Goal: Information Seeking & Learning: Learn about a topic

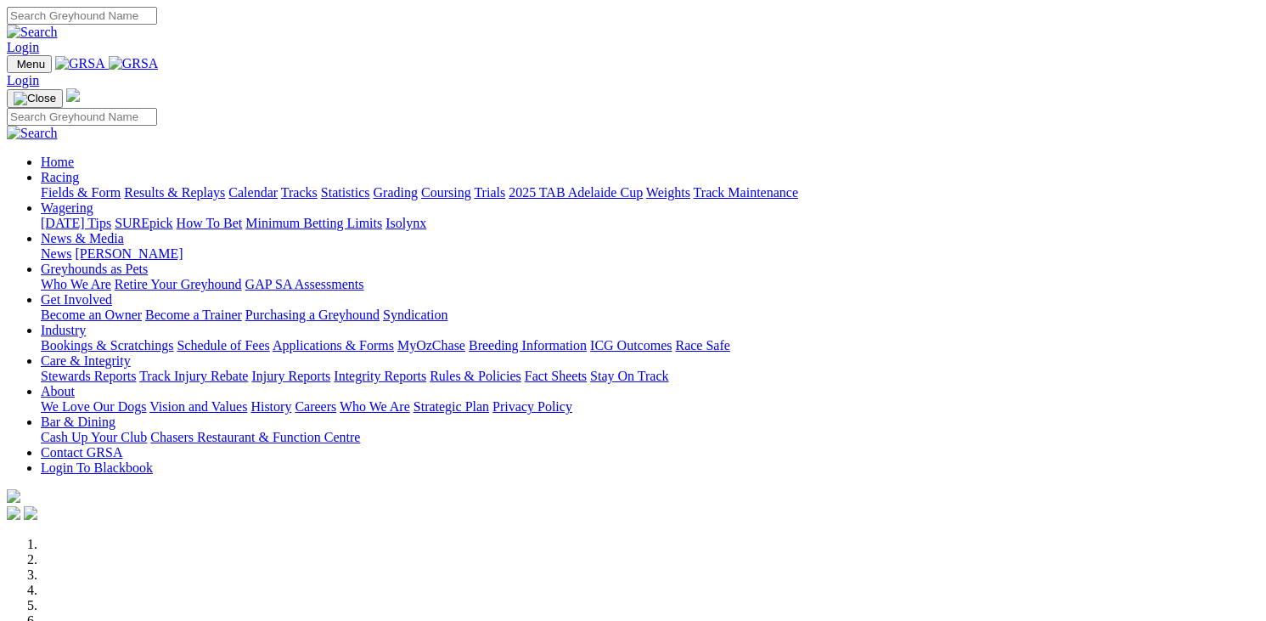
scroll to position [594, 0]
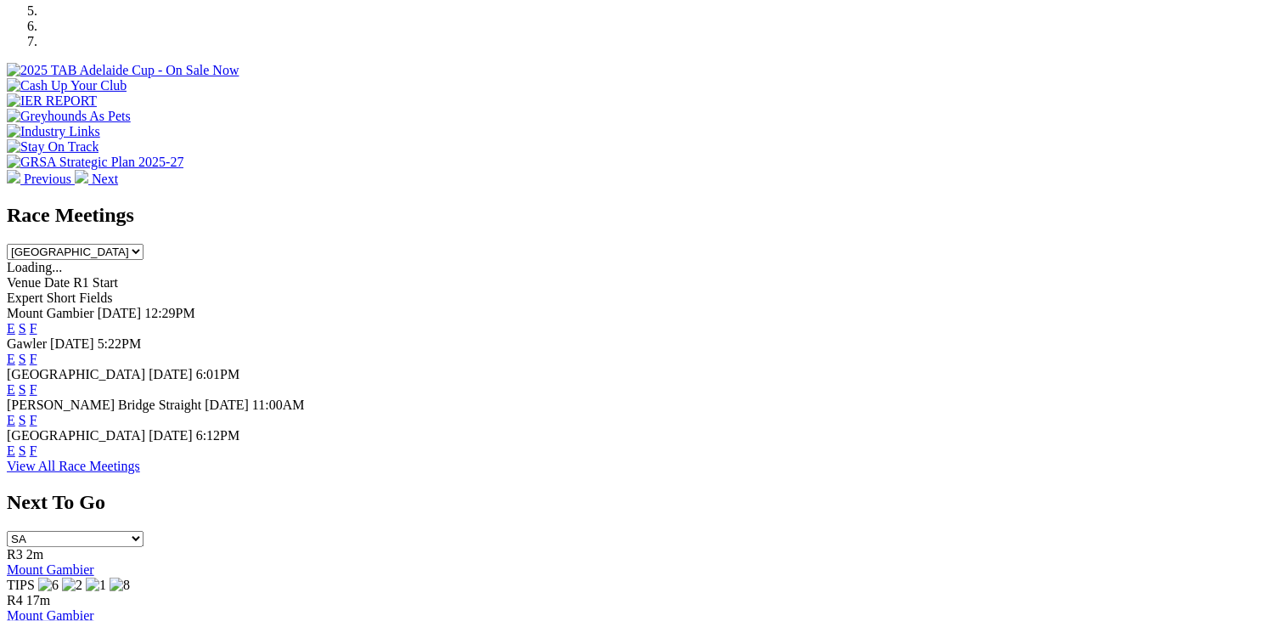
click at [37, 443] on link "F" at bounding box center [34, 450] width 8 height 14
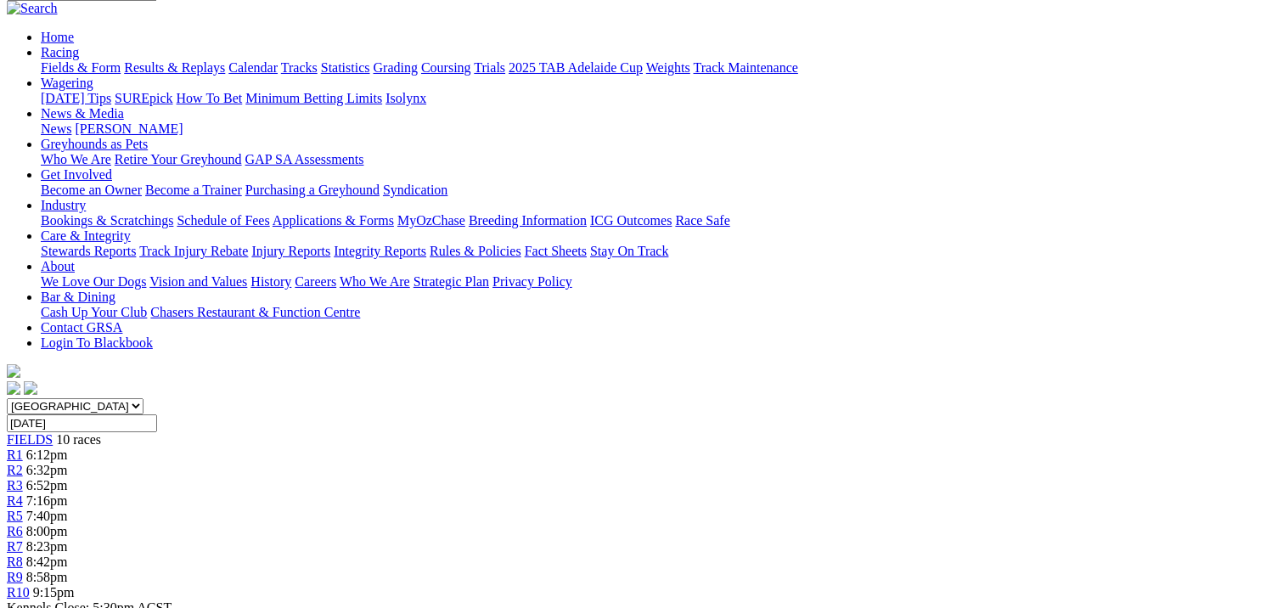
scroll to position [170, 0]
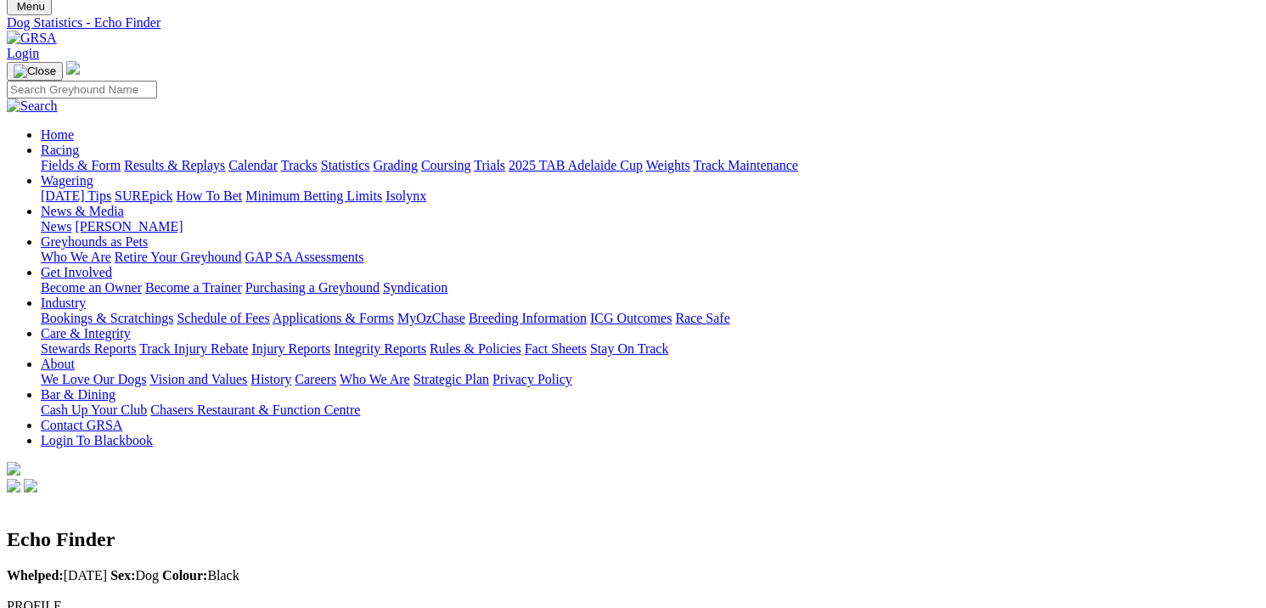
scroll to position [85, 0]
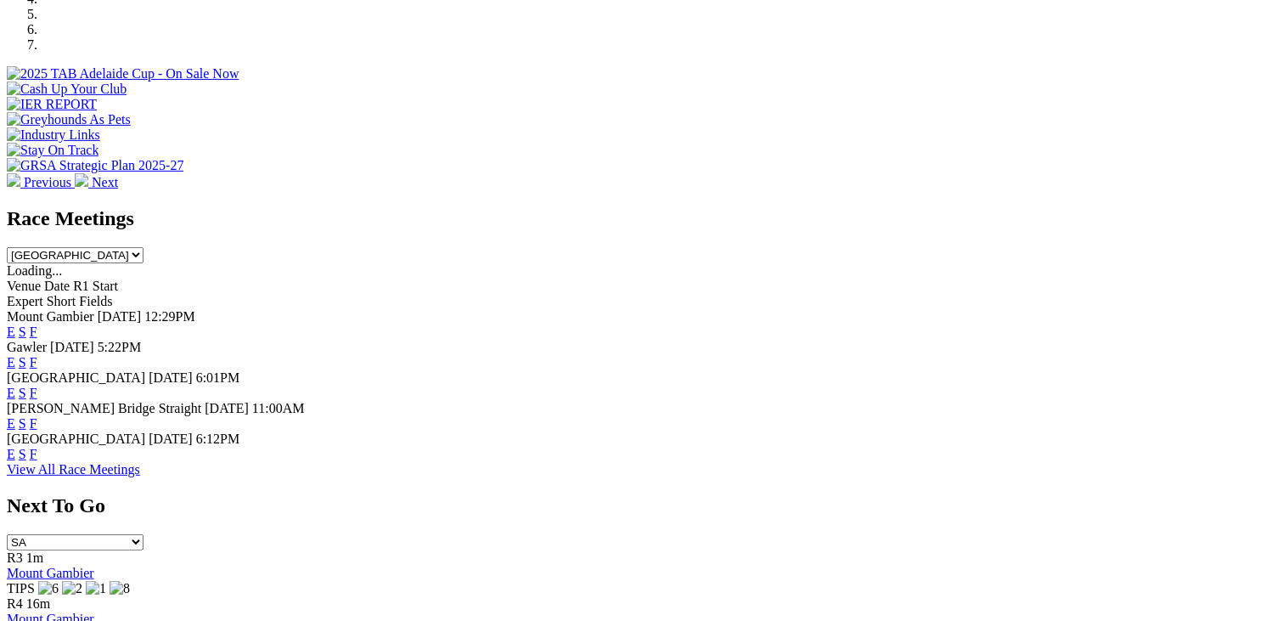
scroll to position [594, 0]
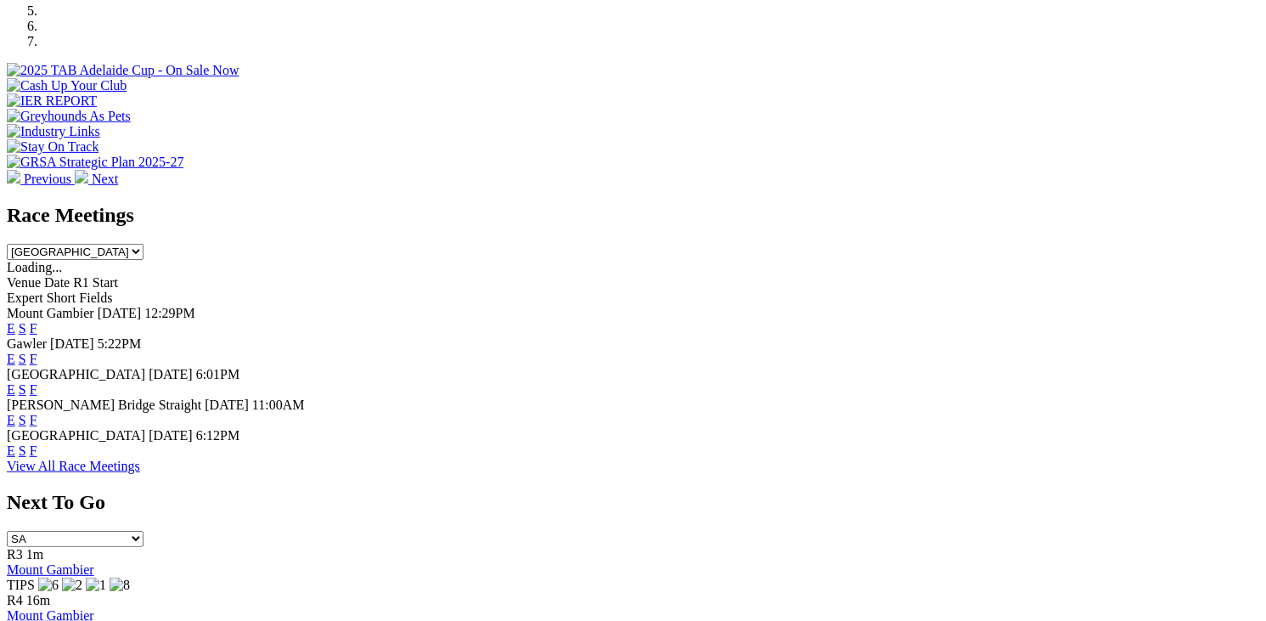
click at [37, 352] on link "F" at bounding box center [34, 359] width 8 height 14
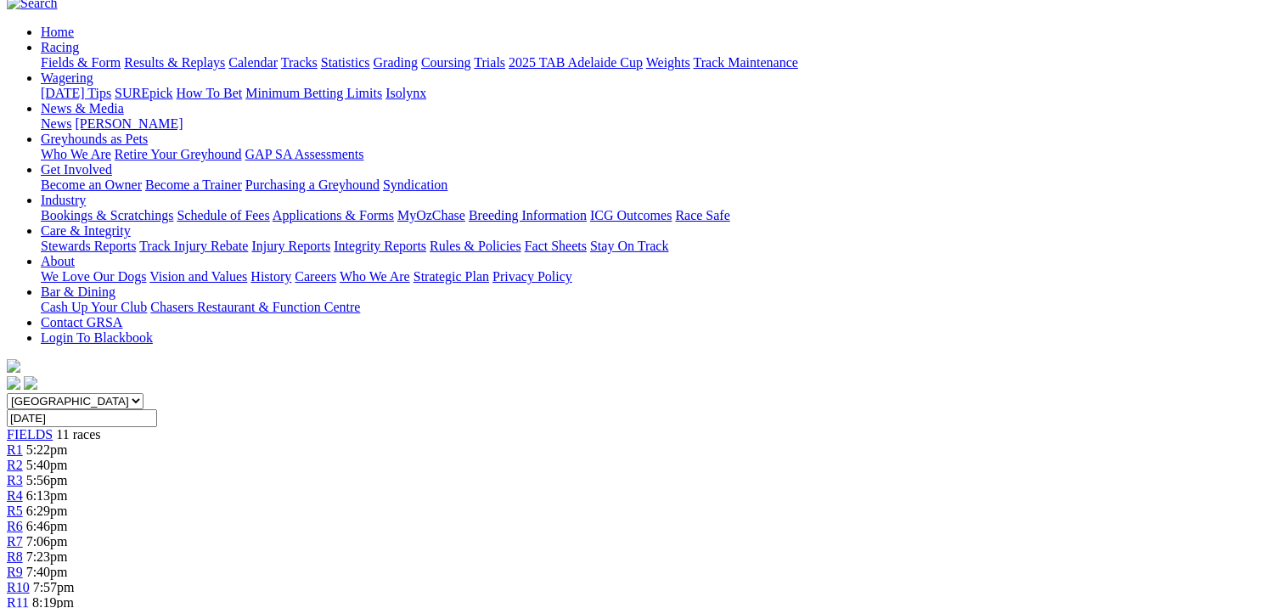
scroll to position [170, 0]
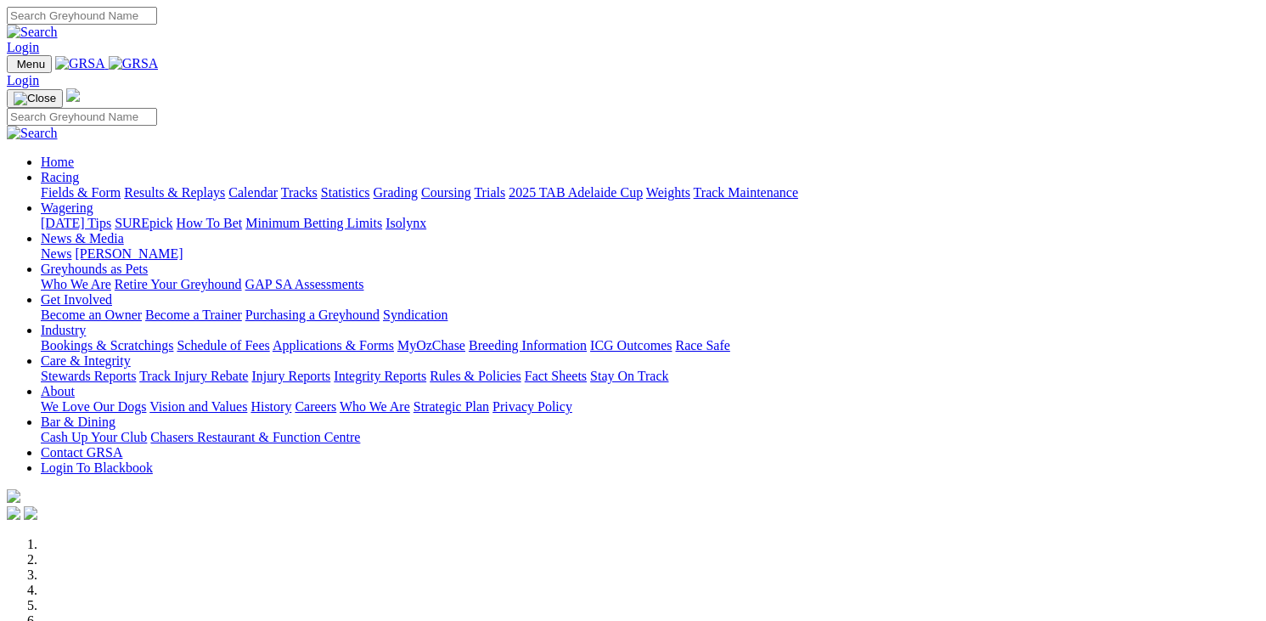
scroll to position [594, 0]
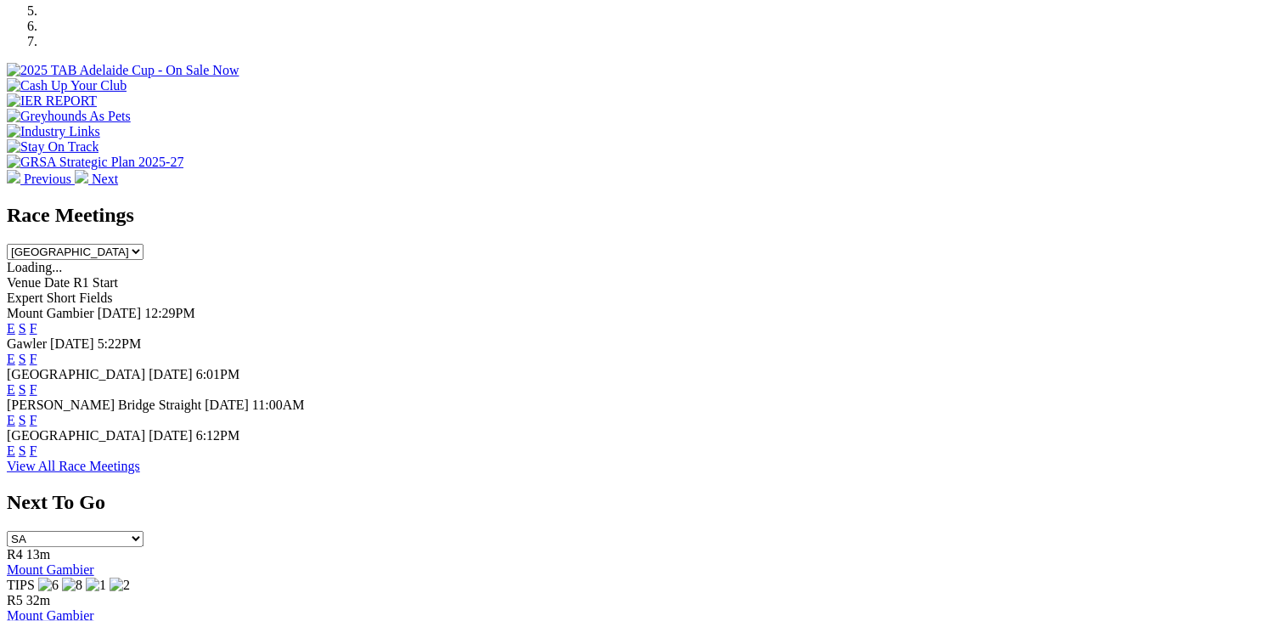
click at [37, 382] on link "F" at bounding box center [34, 389] width 8 height 14
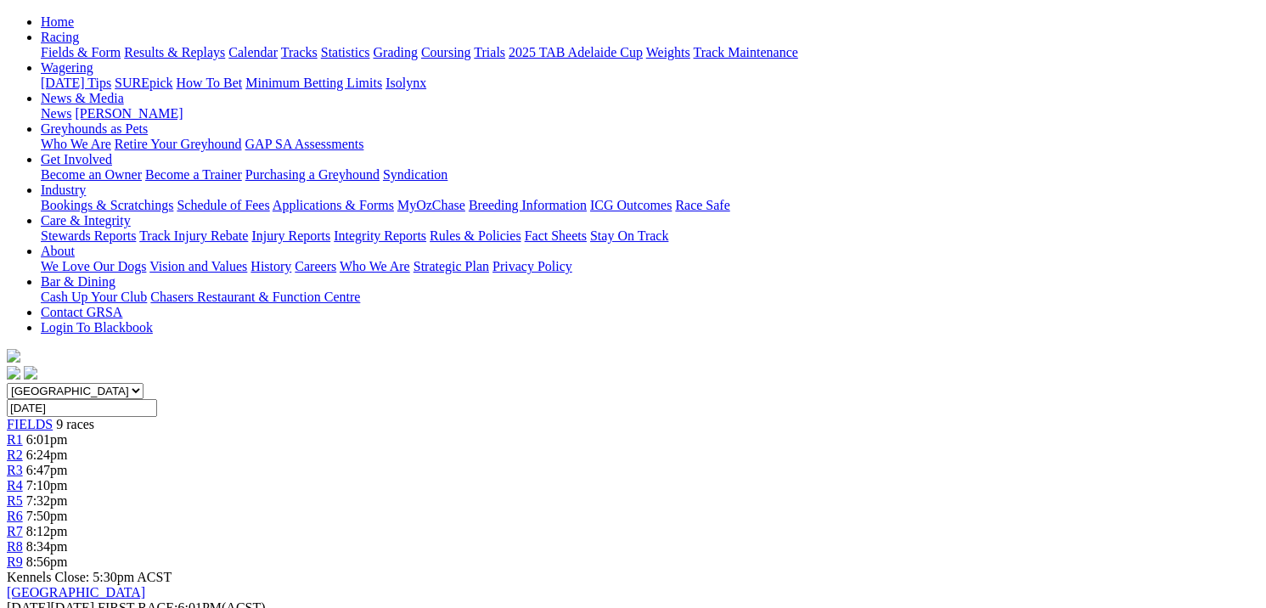
scroll to position [170, 0]
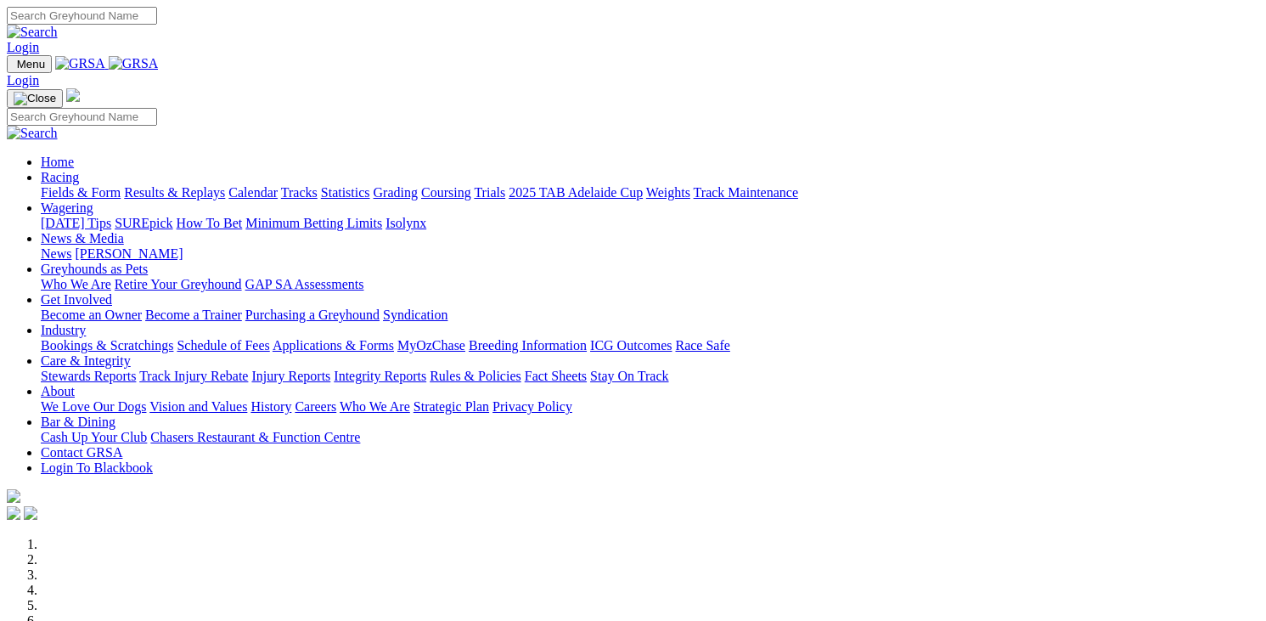
scroll to position [594, 0]
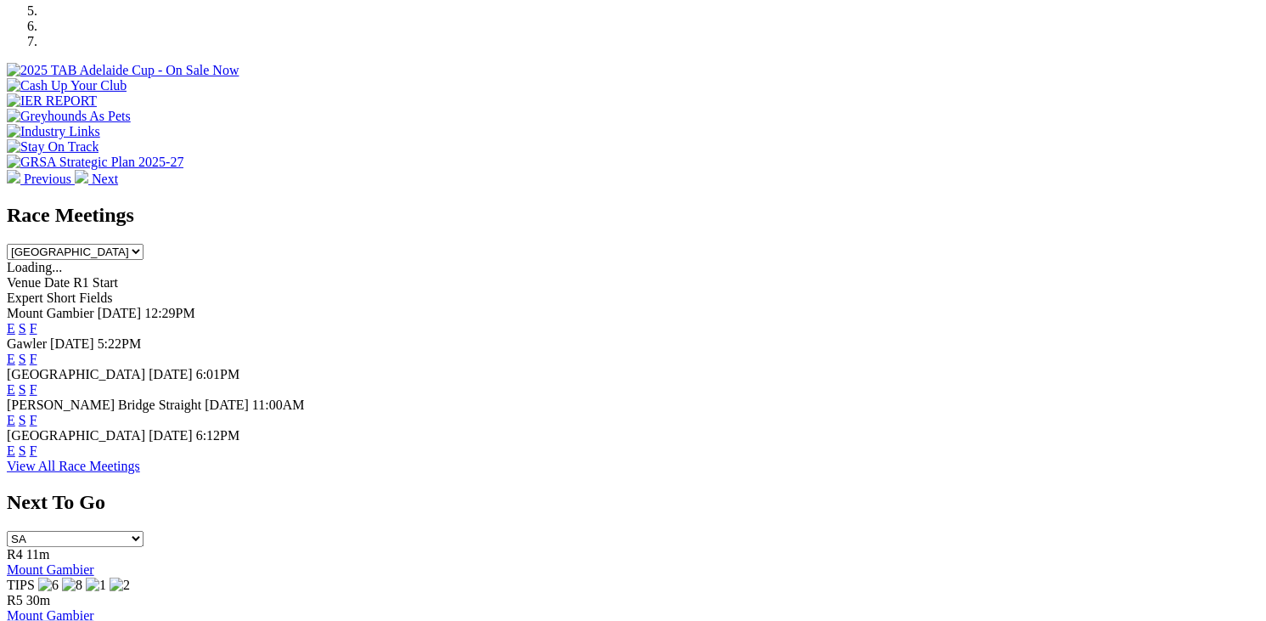
click at [37, 443] on link "F" at bounding box center [34, 450] width 8 height 14
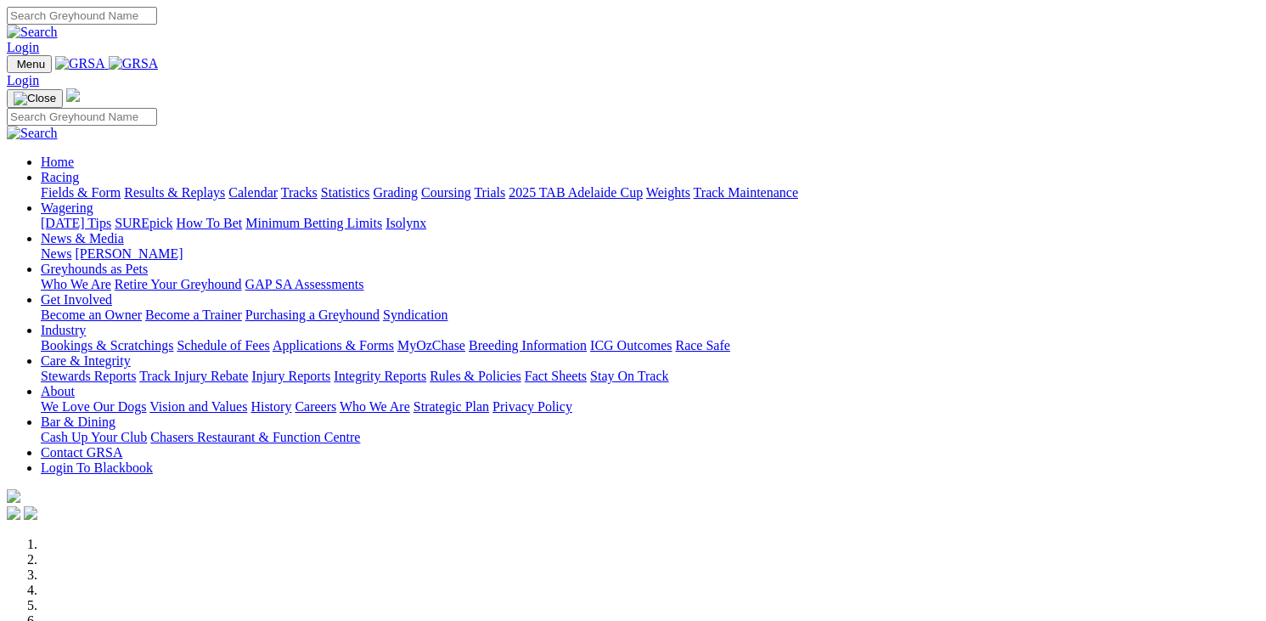
scroll to position [594, 0]
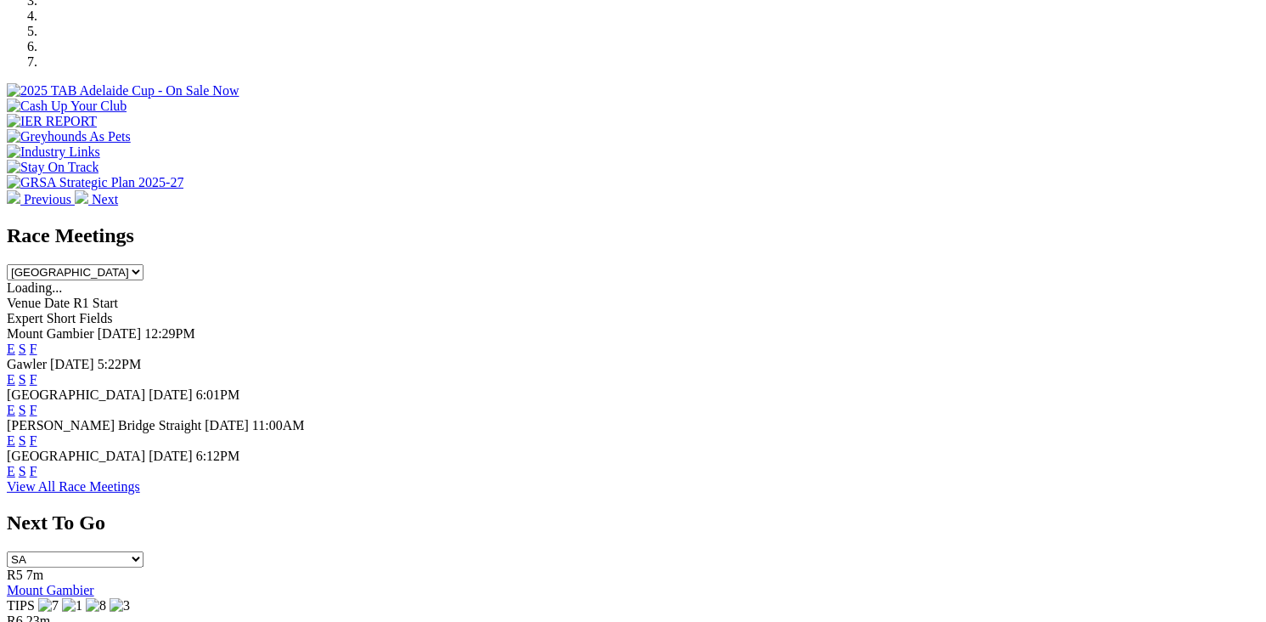
scroll to position [594, 0]
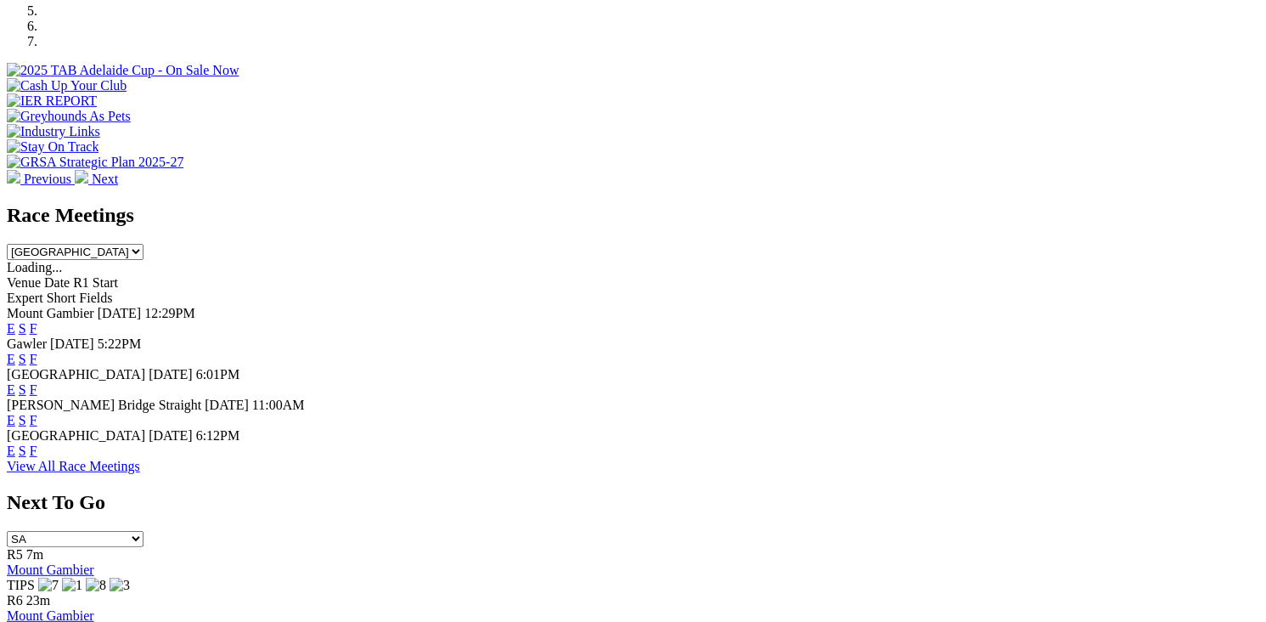
click at [37, 443] on link "F" at bounding box center [34, 450] width 8 height 14
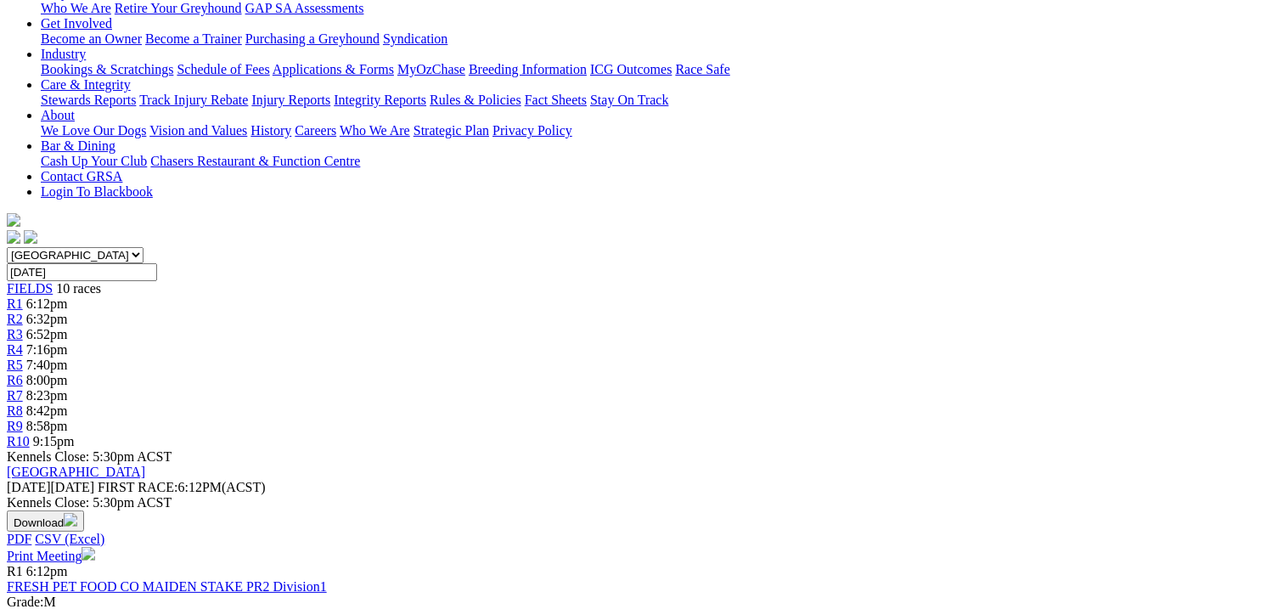
scroll to position [255, 0]
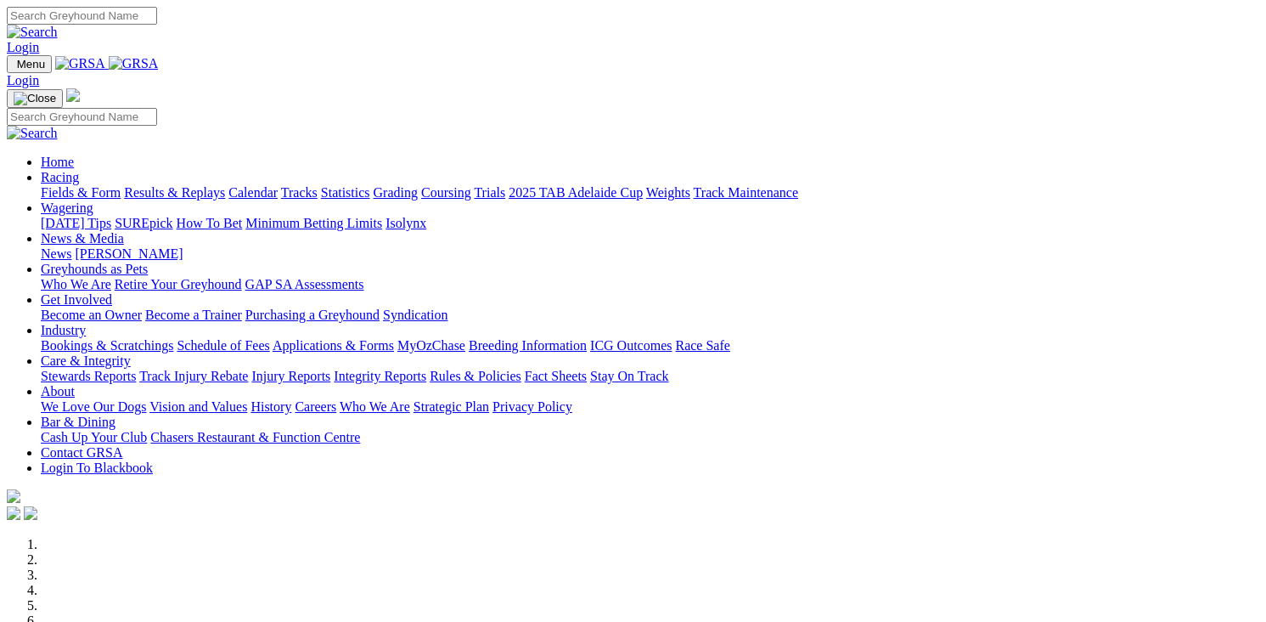
scroll to position [510, 0]
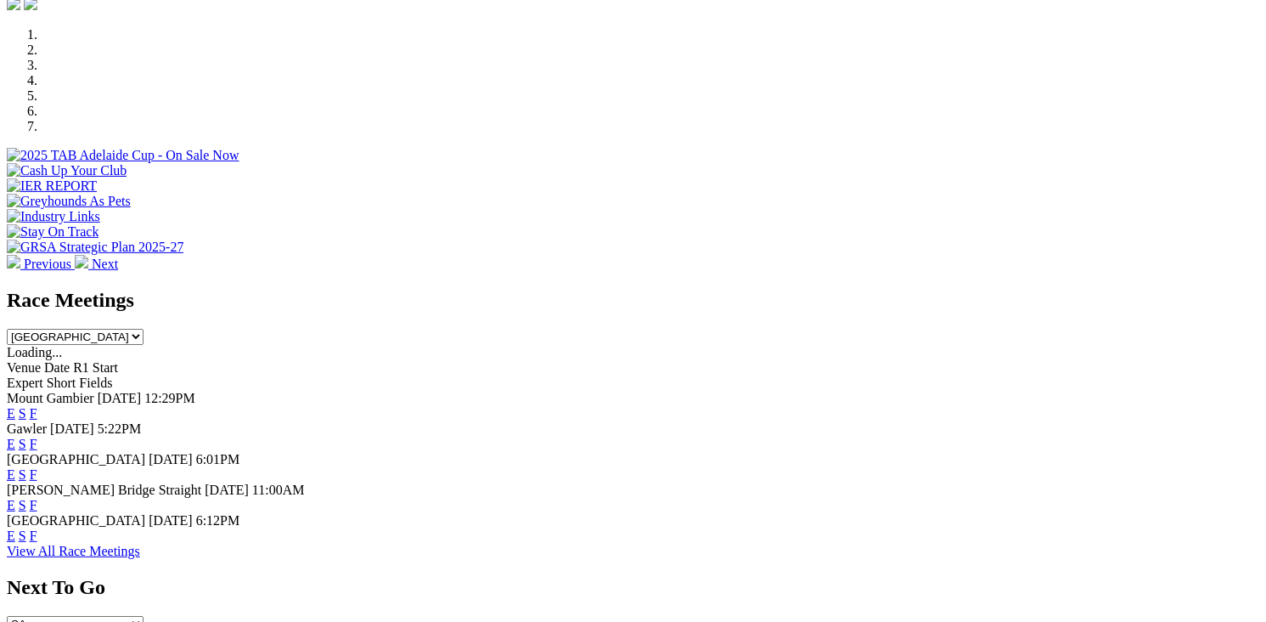
click at [37, 437] on link "F" at bounding box center [34, 444] width 8 height 14
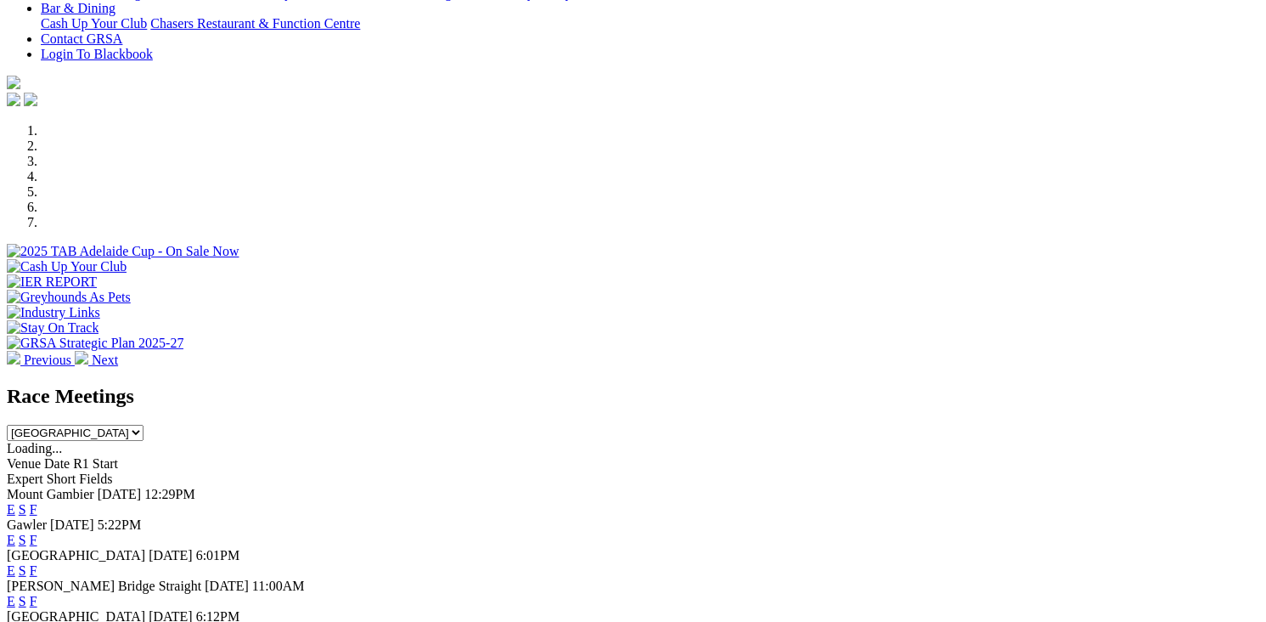
scroll to position [594, 0]
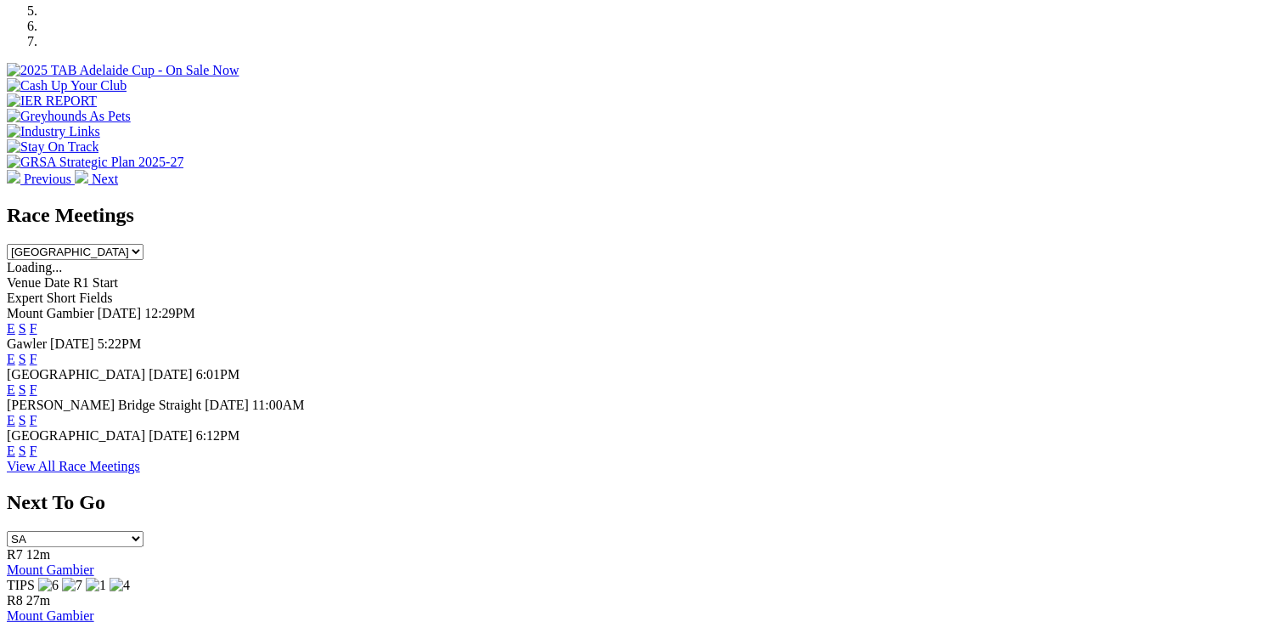
click at [37, 443] on link "F" at bounding box center [34, 450] width 8 height 14
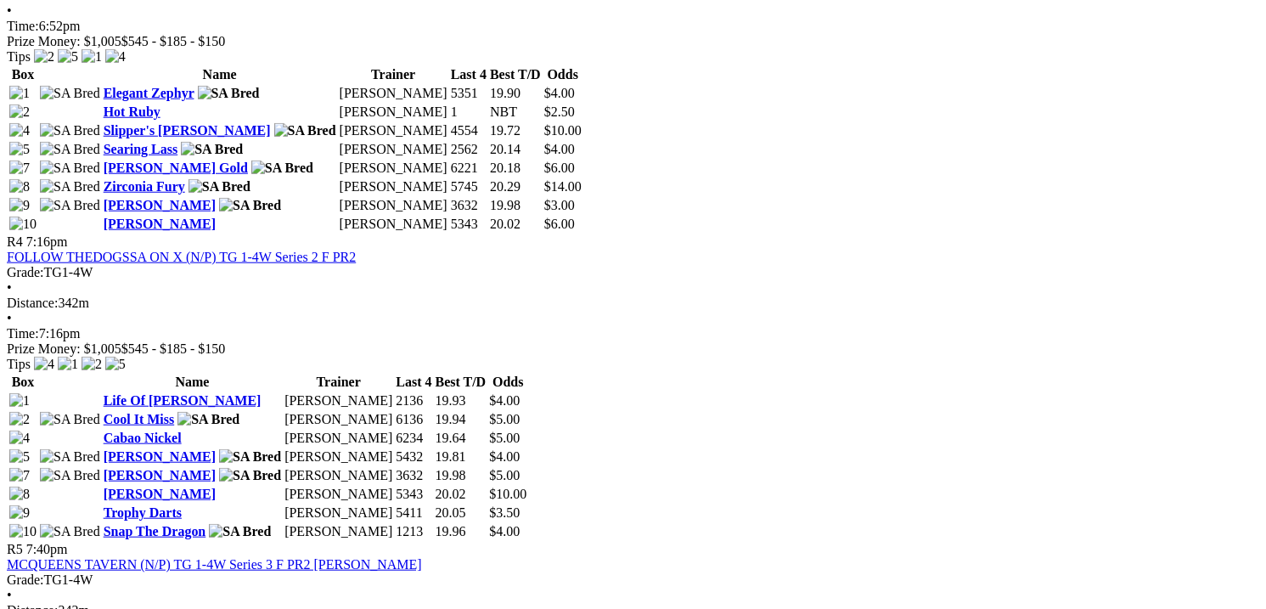
scroll to position [1614, 0]
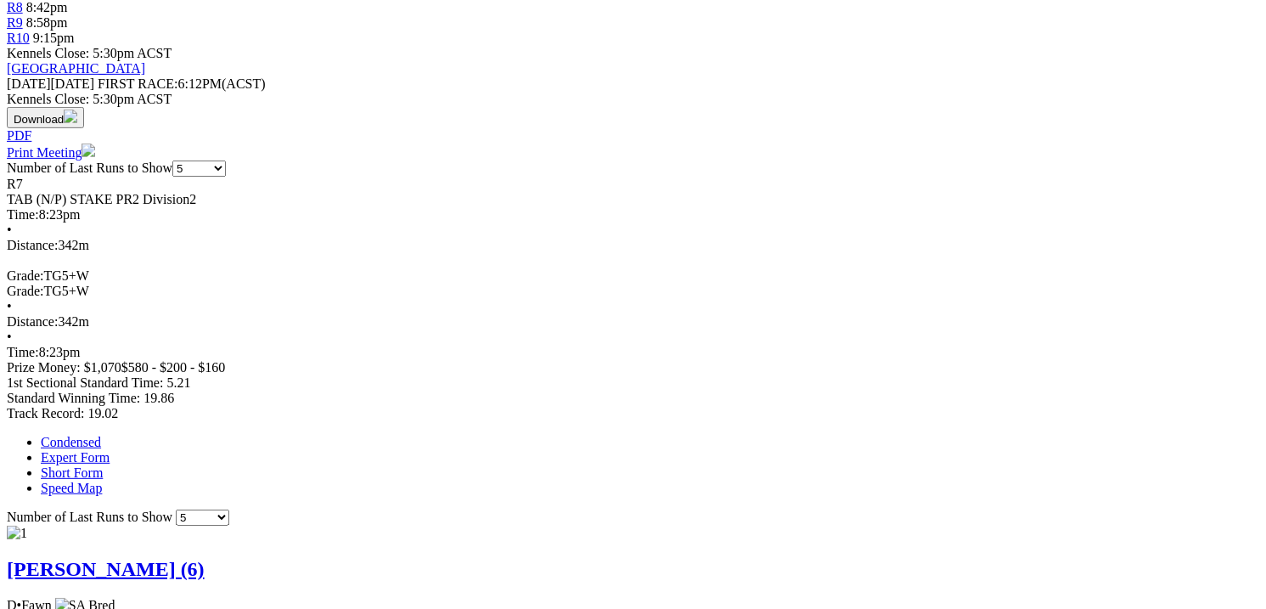
scroll to position [764, 0]
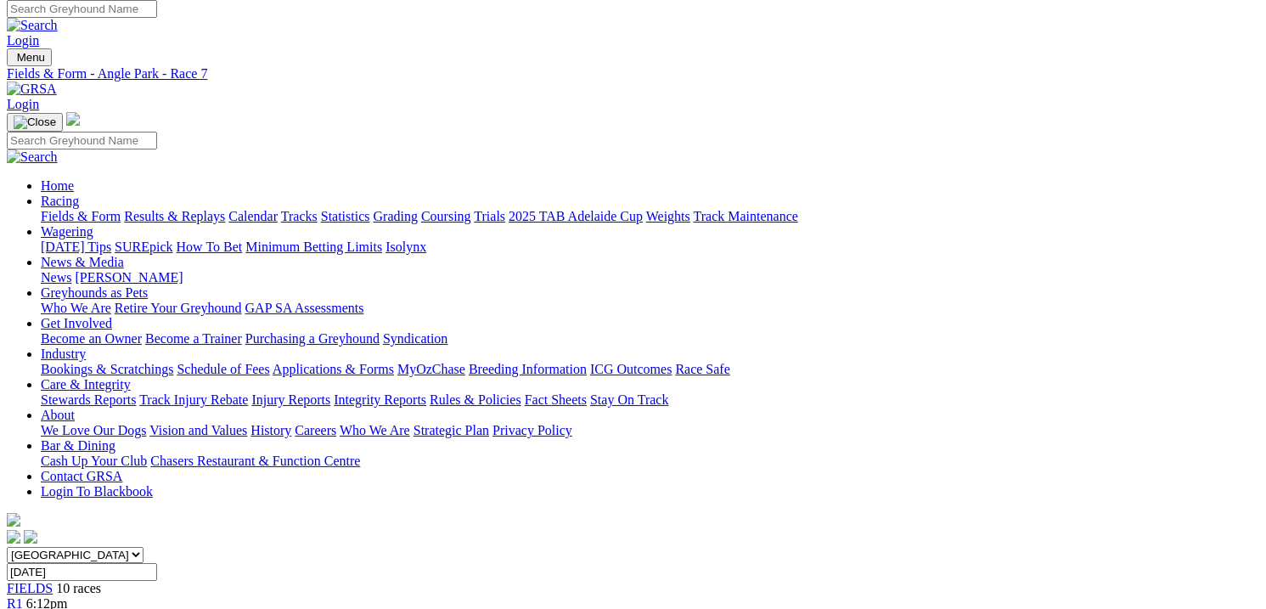
scroll to position [0, 0]
